Goal: Task Accomplishment & Management: Use online tool/utility

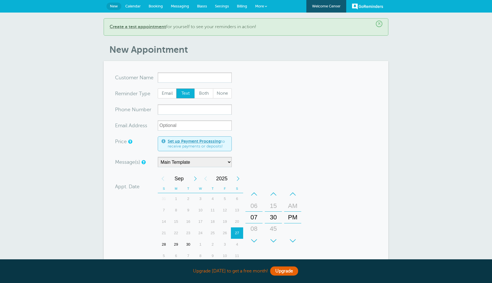
click at [115, 7] on span "New" at bounding box center [114, 6] width 8 height 4
click at [137, 6] on span "Calendar" at bounding box center [132, 6] width 15 height 4
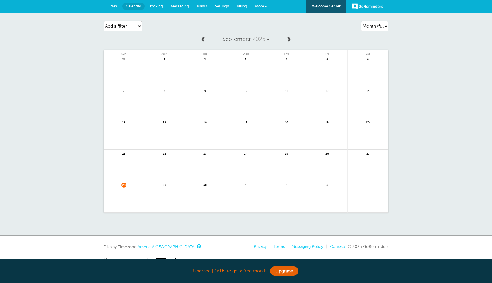
click at [155, 7] on span "Booking" at bounding box center [156, 6] width 14 height 4
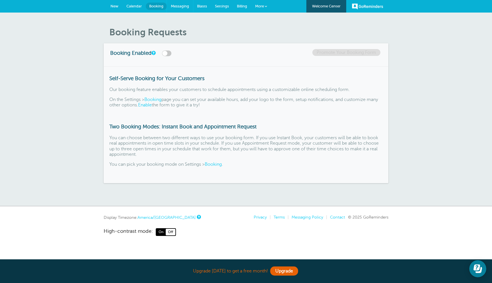
click at [180, 4] on span "Messaging" at bounding box center [180, 6] width 18 height 4
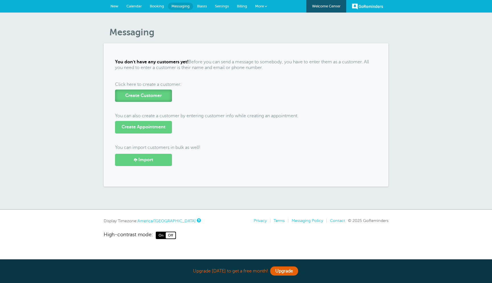
click at [161, 94] on span "Create Customer" at bounding box center [143, 95] width 36 height 5
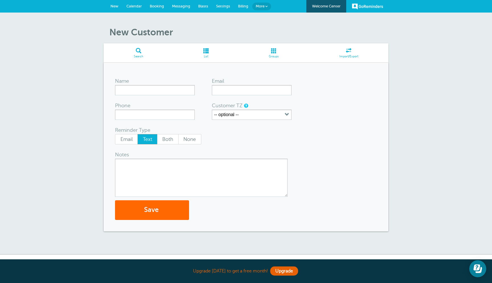
click at [209, 54] on link "List" at bounding box center [206, 52] width 65 height 19
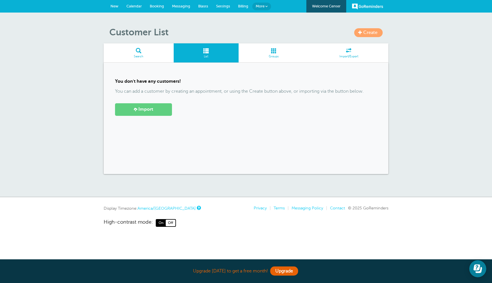
click at [203, 7] on span "Blasts" at bounding box center [203, 6] width 10 height 4
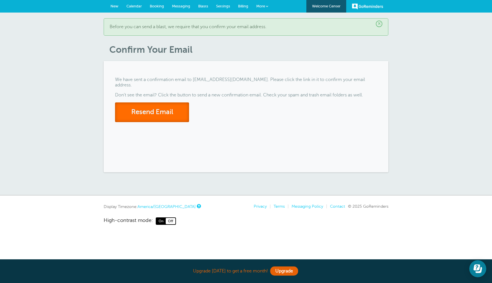
click at [170, 112] on button "Resend Email" at bounding box center [152, 112] width 74 height 20
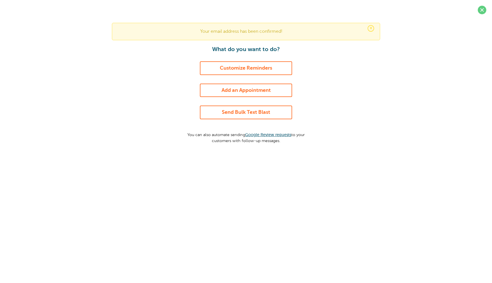
click at [274, 115] on link "Send Bulk Text Blast" at bounding box center [246, 112] width 92 height 14
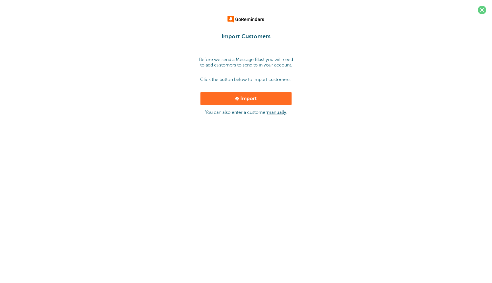
click at [276, 113] on link "manually" at bounding box center [276, 112] width 19 height 5
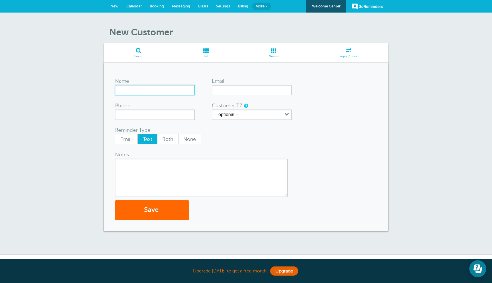
click at [156, 89] on input "Name" at bounding box center [155, 90] width 80 height 10
type input "[PERSON_NAME]"
type input "7866745064"
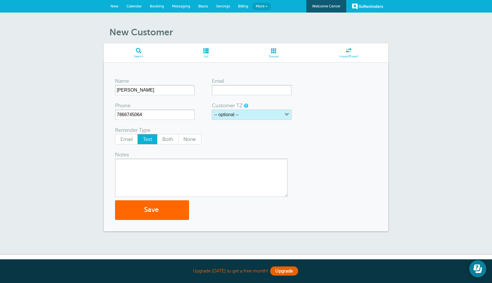
drag, startPoint x: 271, startPoint y: 128, endPoint x: 259, endPoint y: 117, distance: 16.0
click at [271, 128] on div "Reminder Type Email Text Both None" at bounding box center [200, 135] width 171 height 18
click at [256, 116] on button "-- optional --" at bounding box center [252, 114] width 80 height 10
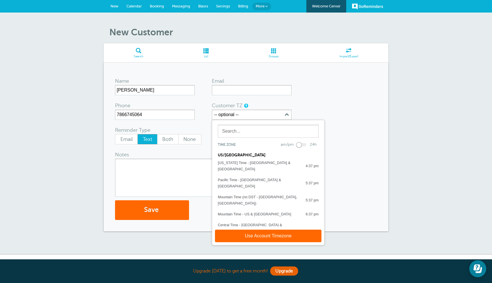
click at [312, 105] on form "Name ALEX OBANDO Email Phone 7866745064 Customer TZ -- optional -- Time zone am…" at bounding box center [246, 147] width 262 height 146
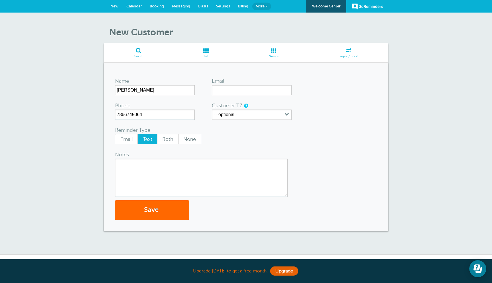
click at [144, 153] on div "Notes" at bounding box center [136, 154] width 43 height 8
click at [144, 167] on textarea "Notes" at bounding box center [201, 177] width 173 height 38
click at [149, 213] on button "Save" at bounding box center [152, 210] width 74 height 20
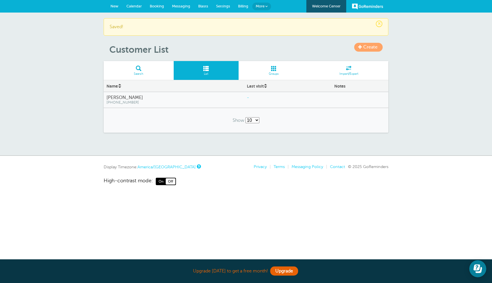
click at [202, 7] on span "Blasts" at bounding box center [203, 6] width 10 height 4
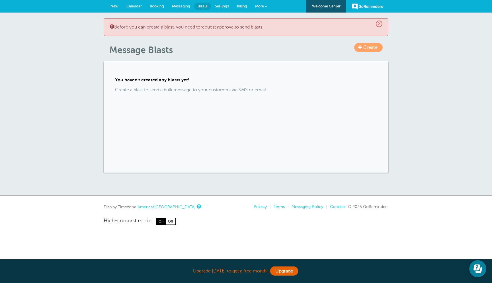
click at [363, 52] on link "Create" at bounding box center [369, 47] width 28 height 9
click at [218, 87] on div "You haven't created any blasts yet! Create a blast to send a bulk message to yo…" at bounding box center [246, 116] width 285 height 111
click at [225, 28] on link "request approval" at bounding box center [218, 27] width 34 height 5
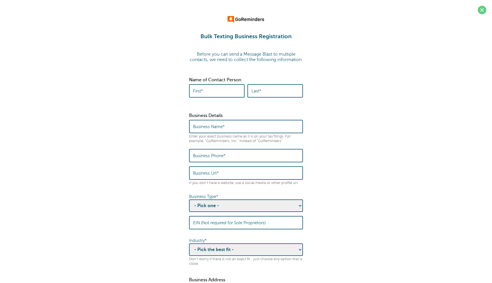
click at [483, 9] on span at bounding box center [482, 10] width 9 height 9
